Goal: Navigation & Orientation: Find specific page/section

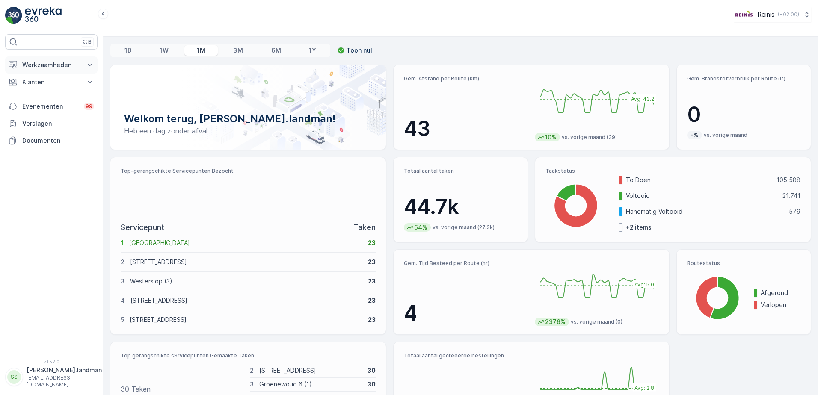
click at [52, 64] on p "Werkzaamheden" at bounding box center [51, 65] width 58 height 9
click at [35, 100] on p "Routes en Taken" at bounding box center [46, 103] width 49 height 9
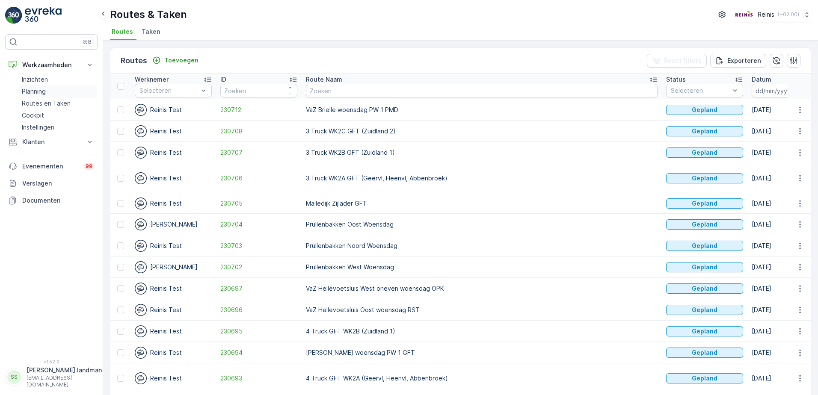
click at [37, 88] on p "Planning" at bounding box center [34, 91] width 24 height 9
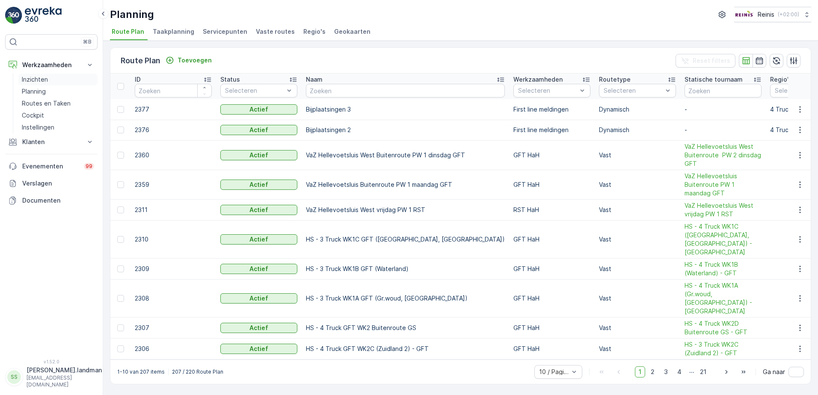
click at [37, 76] on p "Inzichten" at bounding box center [35, 79] width 26 height 9
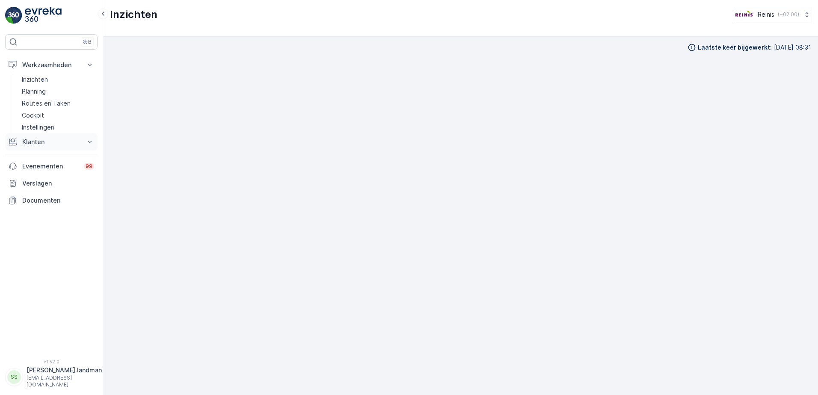
click at [41, 138] on p "Klanten" at bounding box center [51, 142] width 58 height 9
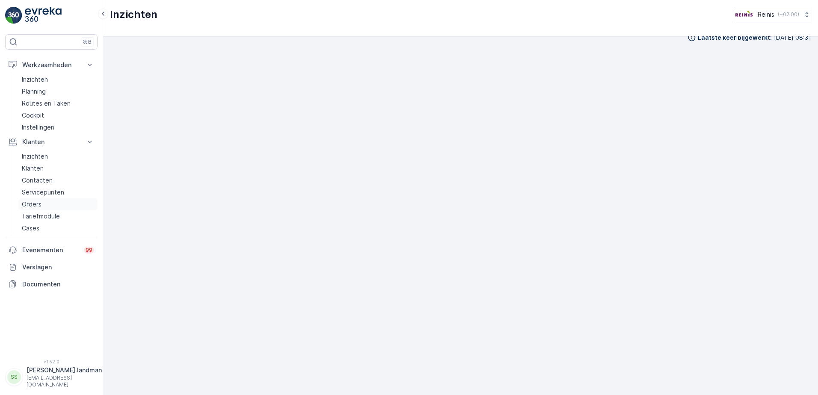
click at [25, 205] on p "Orders" at bounding box center [32, 204] width 20 height 9
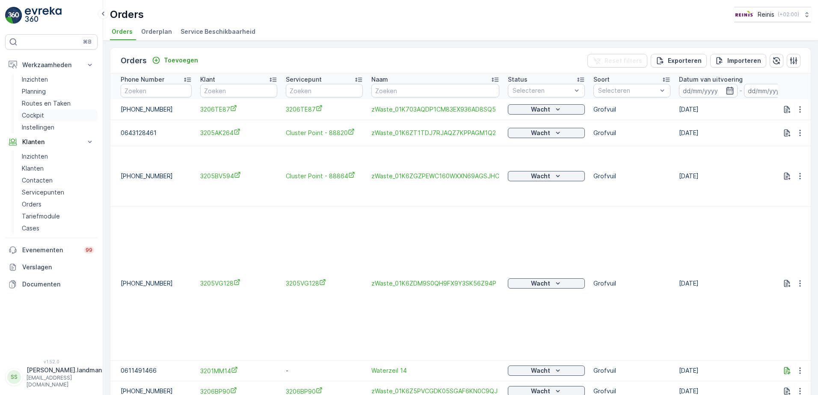
click at [35, 112] on p "Cockpit" at bounding box center [33, 115] width 22 height 9
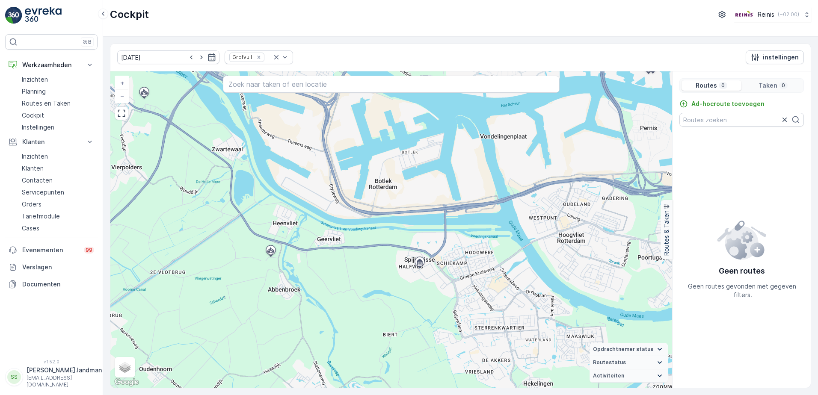
drag, startPoint x: 307, startPoint y: 331, endPoint x: 302, endPoint y: 272, distance: 59.7
click at [302, 272] on div "+ − Satelliet stappenplan Terrein Hybride Leaflet Sneltoetsen Kaartgegevens Kaa…" at bounding box center [391, 229] width 562 height 317
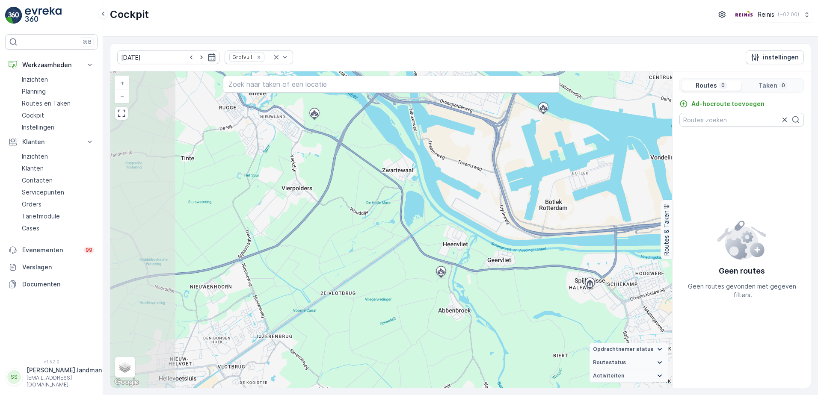
drag, startPoint x: 247, startPoint y: 258, endPoint x: 417, endPoint y: 279, distance: 171.5
click at [417, 279] on div "+ − Satelliet stappenplan Terrein Hybride Leaflet Sneltoetsen Kaartgegevens Kaa…" at bounding box center [391, 229] width 562 height 317
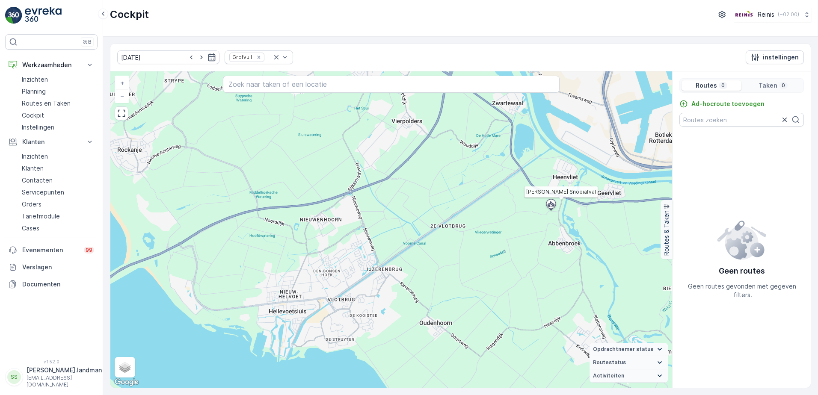
drag, startPoint x: 183, startPoint y: 193, endPoint x: 293, endPoint y: 125, distance: 128.8
click at [293, 125] on div "[PERSON_NAME] Snoeiafval + − Satelliet stappenplan Terrein Hybride Leaflet Snel…" at bounding box center [391, 229] width 562 height 317
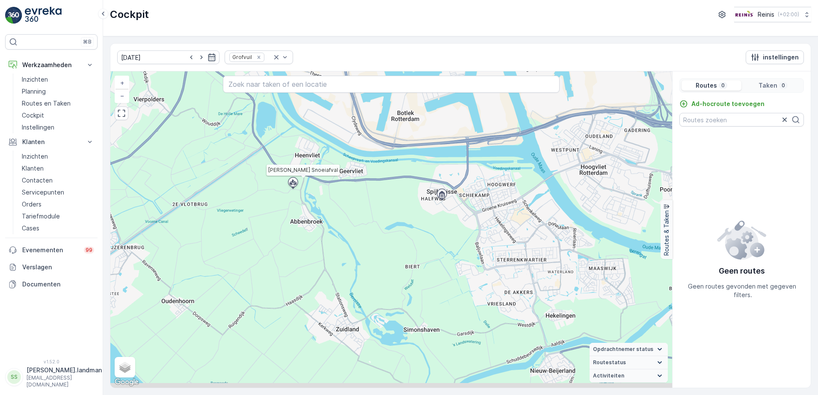
drag, startPoint x: 478, startPoint y: 274, endPoint x: 282, endPoint y: 255, distance: 197.3
click at [282, 255] on div "[PERSON_NAME] Snoeiafval + − Satelliet stappenplan Terrein Hybride Leaflet Snel…" at bounding box center [391, 229] width 562 height 317
click at [445, 192] on icon at bounding box center [442, 194] width 8 height 8
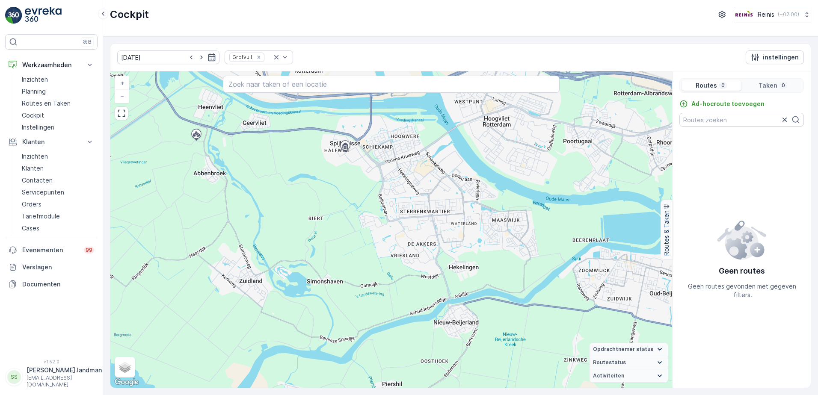
drag, startPoint x: 623, startPoint y: 234, endPoint x: 526, endPoint y: 186, distance: 107.9
click at [526, 186] on div "+ − Satelliet stappenplan Terrein Hybride Leaflet Sneltoetsen Kaartgegevens Kaa…" at bounding box center [391, 229] width 562 height 317
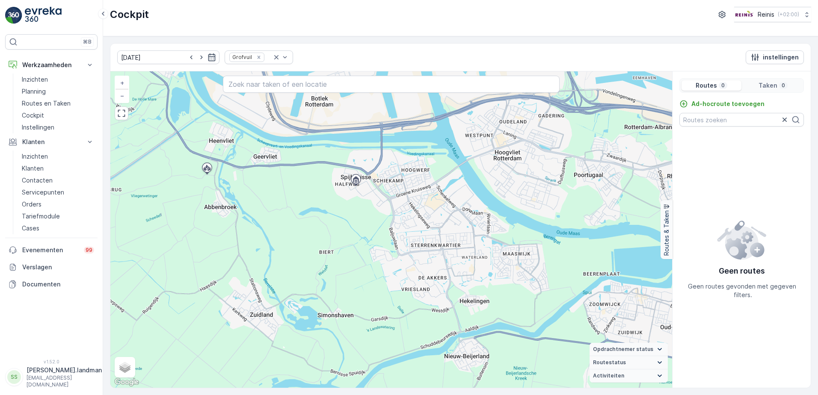
drag, startPoint x: 291, startPoint y: 214, endPoint x: 302, endPoint y: 247, distance: 35.0
click at [302, 247] on div "+ − Satelliet stappenplan Terrein Hybride Leaflet Sneltoetsen Kaartgegevens Kaa…" at bounding box center [391, 229] width 562 height 317
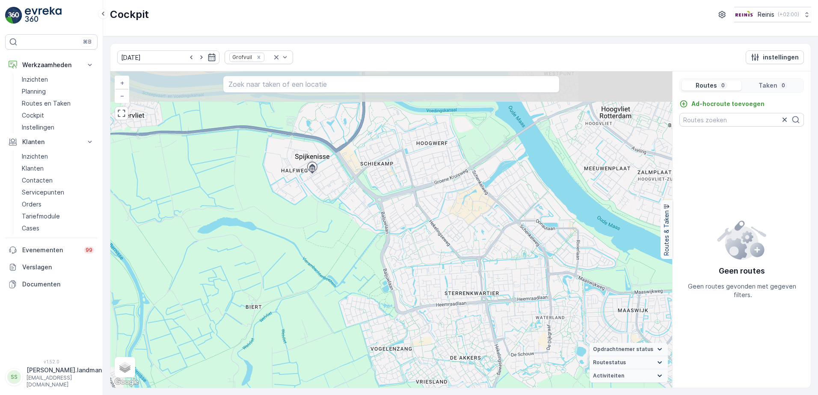
drag, startPoint x: 349, startPoint y: 123, endPoint x: 343, endPoint y: 188, distance: 64.8
click at [343, 188] on div "+ − Satelliet stappenplan Terrein Hybride Leaflet Sneltoetsen Kaartgegevens Kaa…" at bounding box center [391, 229] width 562 height 317
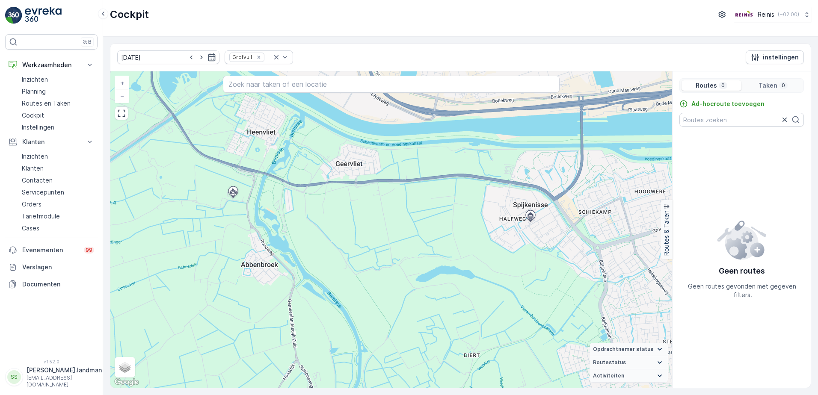
drag, startPoint x: 175, startPoint y: 212, endPoint x: 391, endPoint y: 258, distance: 220.0
click at [391, 258] on div "+ − Satelliet stappenplan Terrein Hybride Leaflet Sneltoetsen Kaartgegevens Kaa…" at bounding box center [391, 229] width 562 height 317
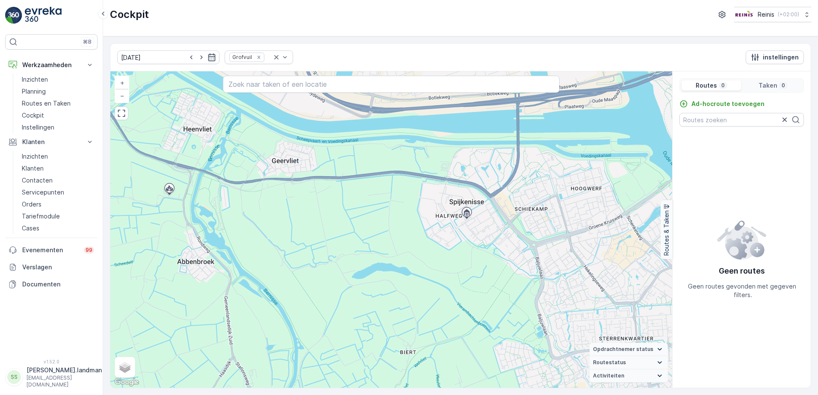
drag, startPoint x: 453, startPoint y: 216, endPoint x: 386, endPoint y: 211, distance: 67.4
click at [386, 211] on div "+ − Satelliet stappenplan Terrein Hybride Leaflet Sneltoetsen Kaartgegevens Kaa…" at bounding box center [391, 229] width 562 height 317
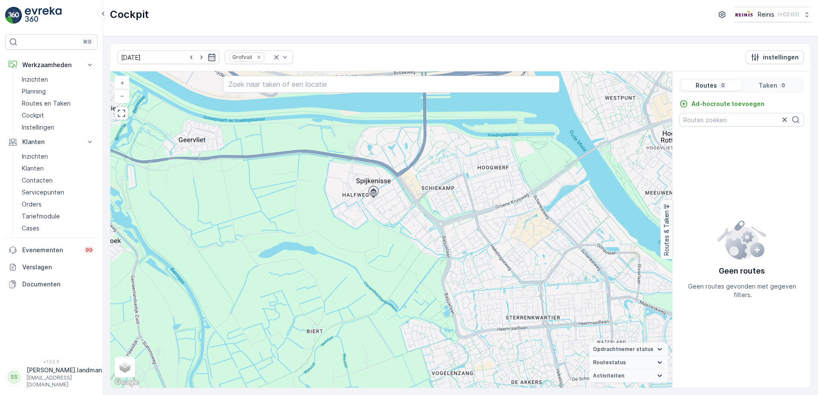
drag, startPoint x: 317, startPoint y: 181, endPoint x: 310, endPoint y: 205, distance: 25.3
click at [310, 205] on div "+ − Satelliet stappenplan Terrein Hybride Leaflet Sneltoetsen Kaartgegevens Kaa…" at bounding box center [391, 229] width 562 height 317
